Goal: Find specific page/section: Find specific page/section

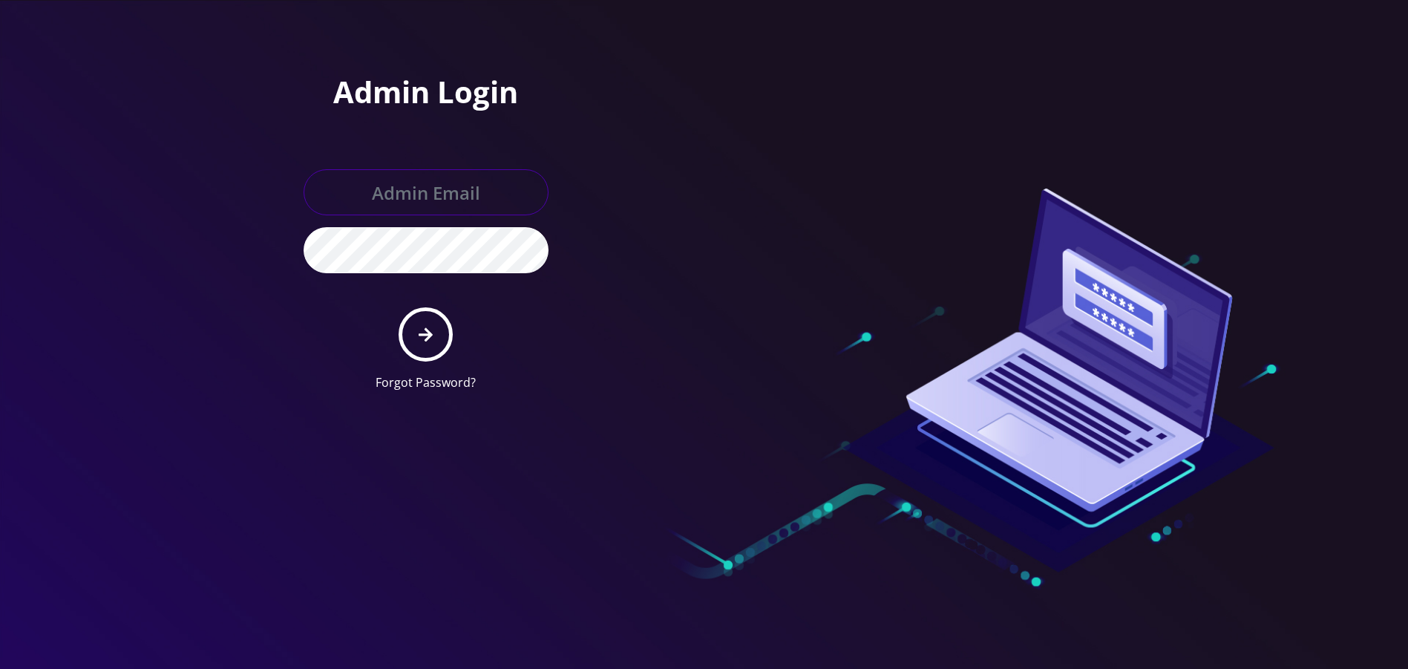
type input "allchoiceconnect@britewireless.com"
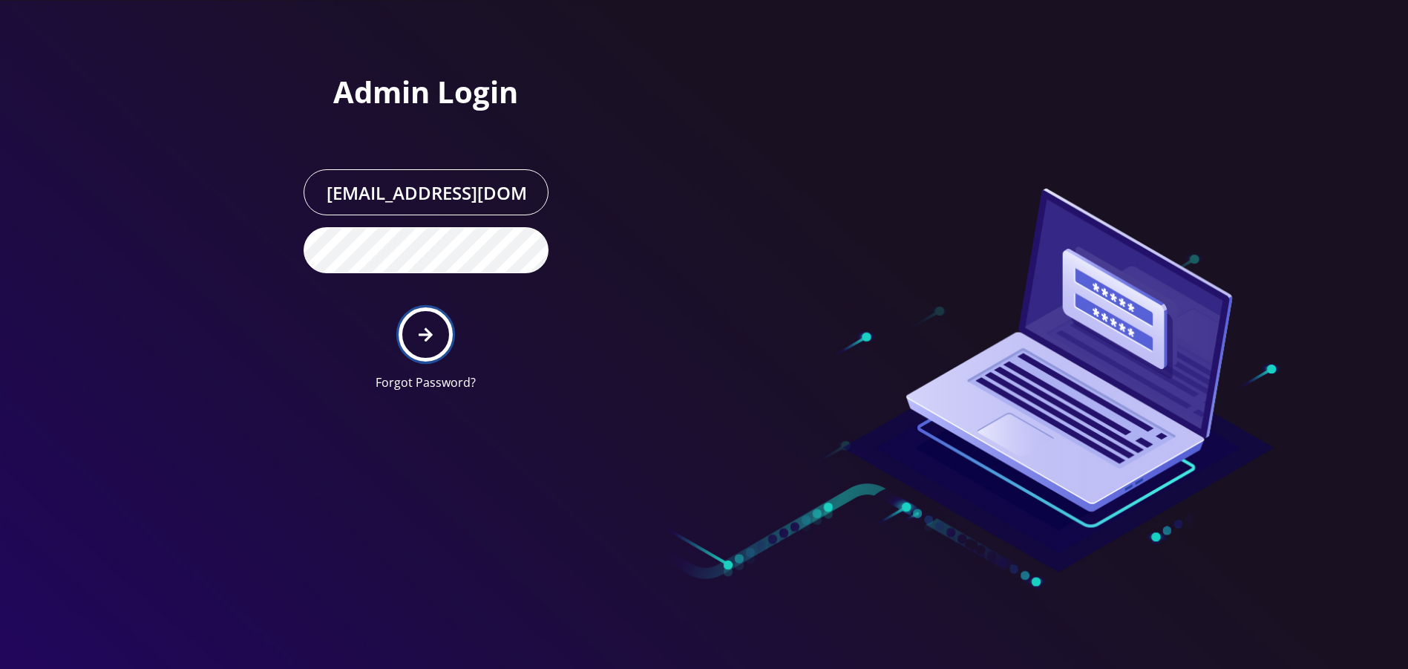
click at [425, 330] on icon "submit" at bounding box center [426, 335] width 14 height 16
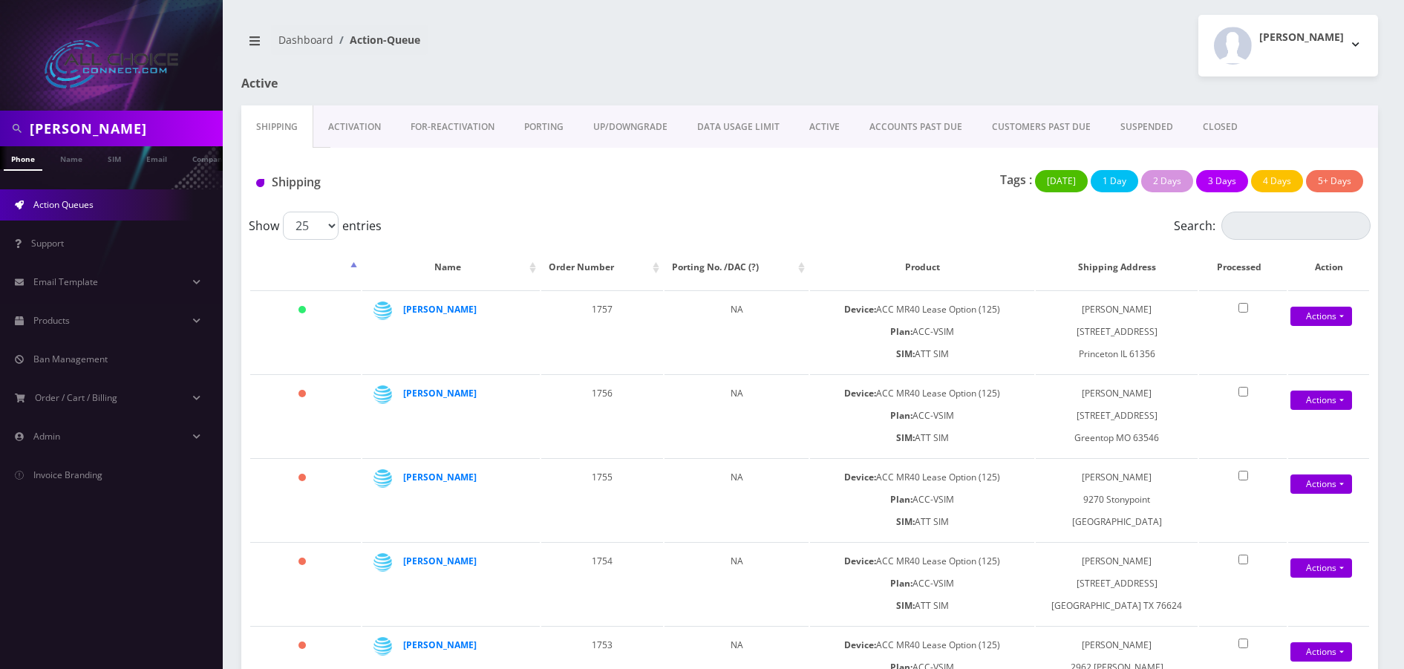
click at [94, 136] on input "Minnich" at bounding box center [124, 128] width 189 height 28
click at [94, 134] on input "Minnich" at bounding box center [124, 128] width 189 height 28
type input "[PERSON_NAME]"
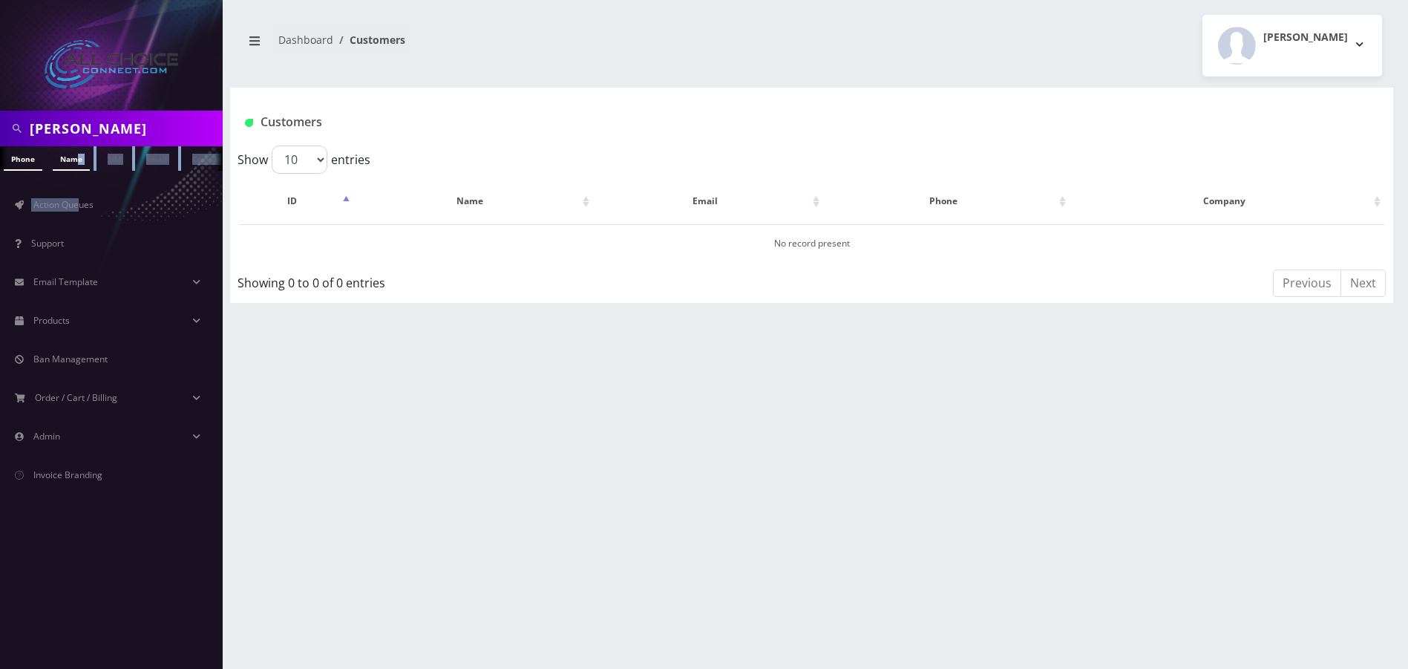
drag, startPoint x: 81, startPoint y: 171, endPoint x: 75, endPoint y: 152, distance: 20.2
click at [75, 152] on nav "[PERSON_NAME] Phone Name SIM Email Company Customer Action Queues Support Email…" at bounding box center [111, 334] width 223 height 669
click at [75, 160] on link "Name" at bounding box center [71, 158] width 37 height 24
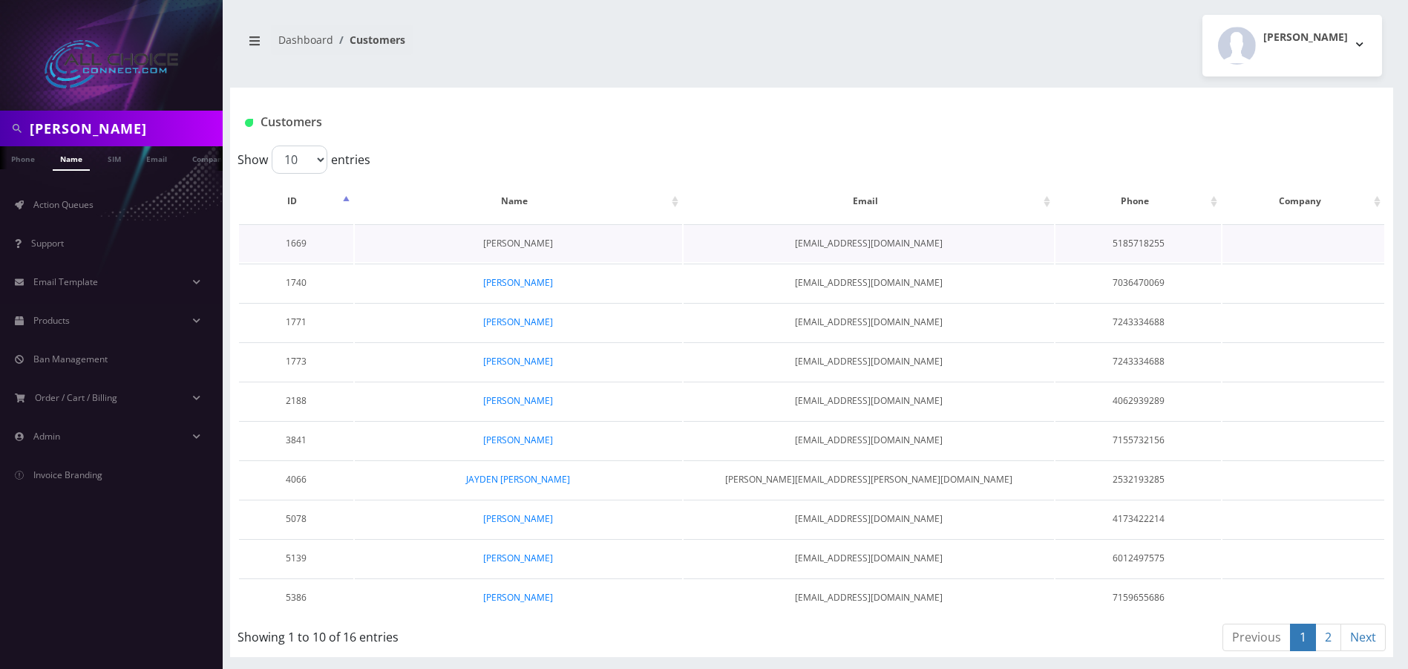
click at [529, 239] on link "Andy Hallenbeck" at bounding box center [518, 243] width 70 height 13
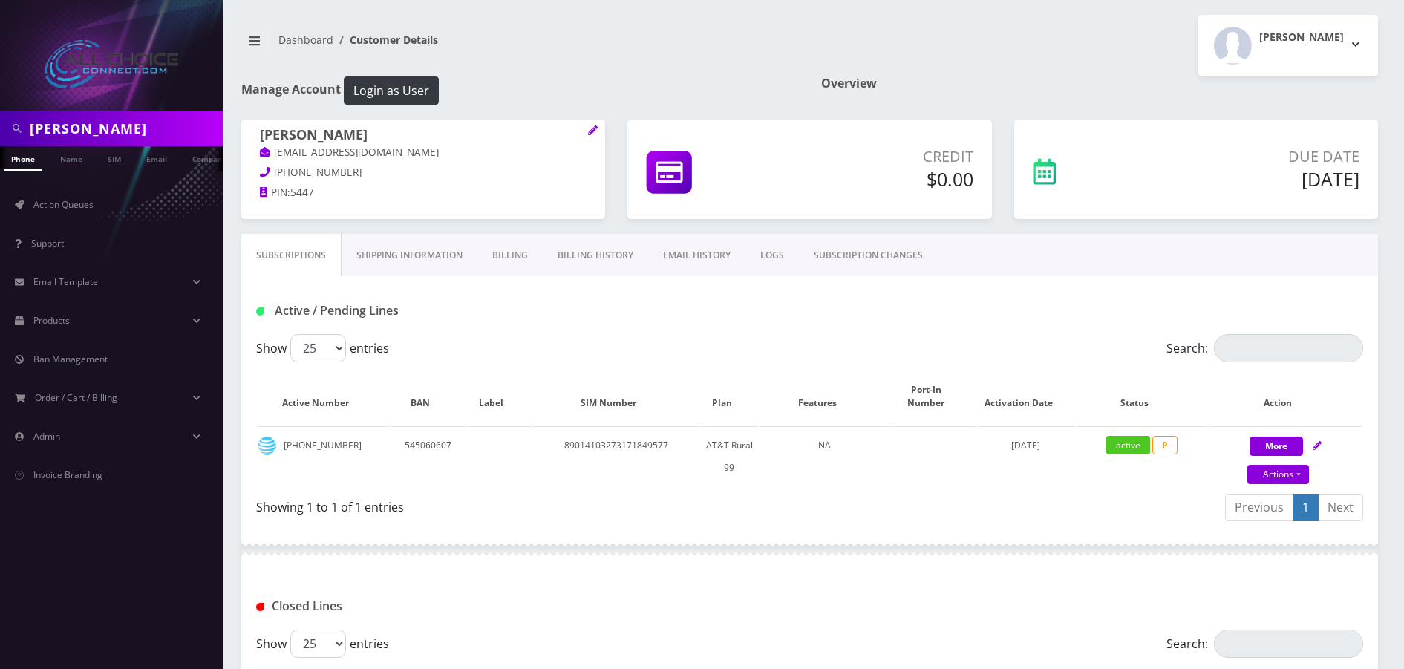
click at [511, 259] on link "Billing" at bounding box center [509, 255] width 65 height 43
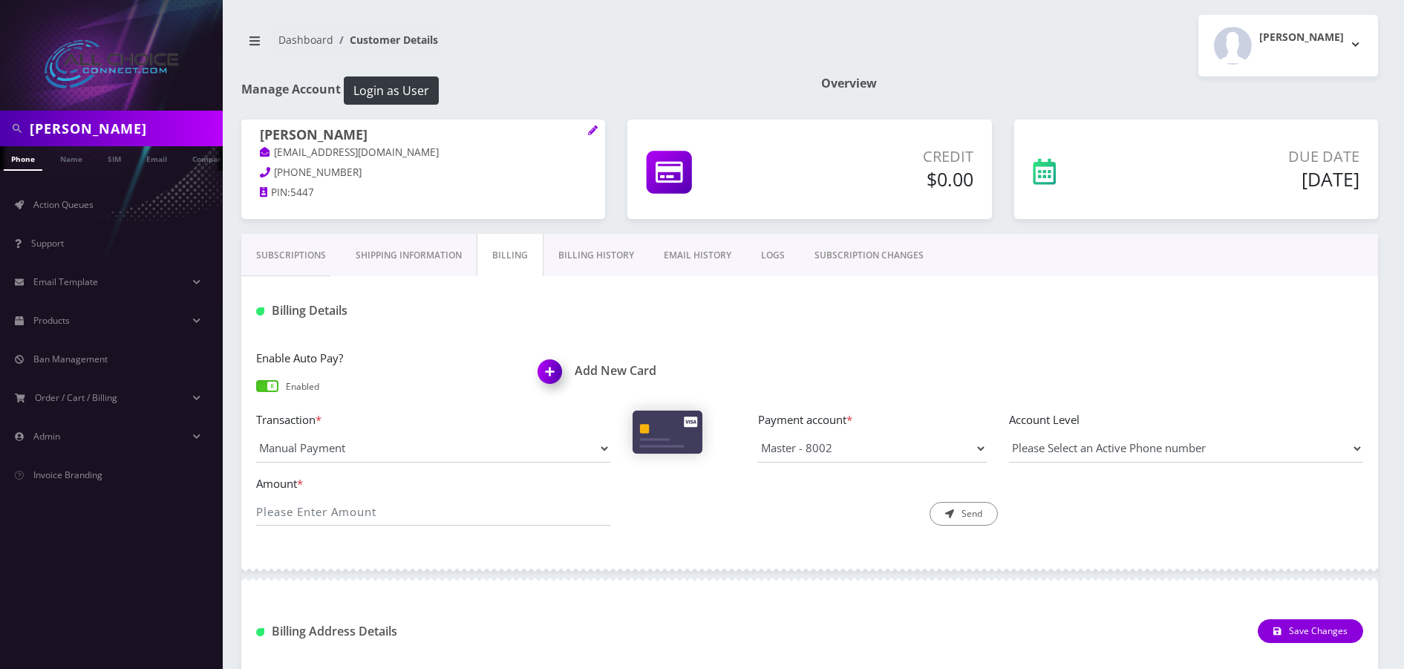
click at [597, 258] on link "Billing History" at bounding box center [595, 255] width 105 height 43
